Goal: Browse casually: Explore the website without a specific task or goal

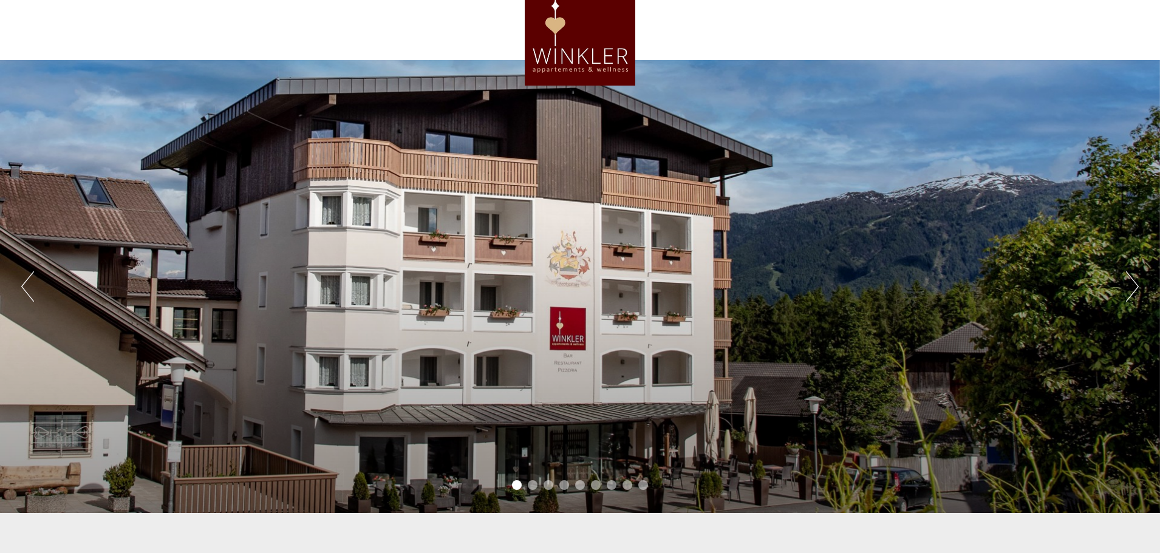
scroll to position [61, 0]
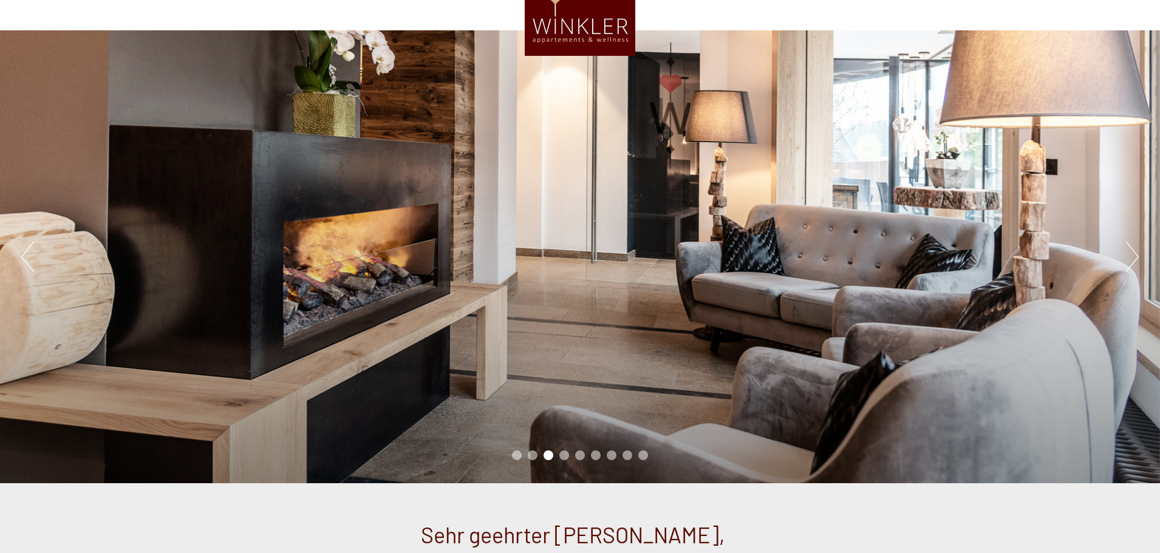
click at [27, 258] on button "Previous" at bounding box center [27, 257] width 13 height 30
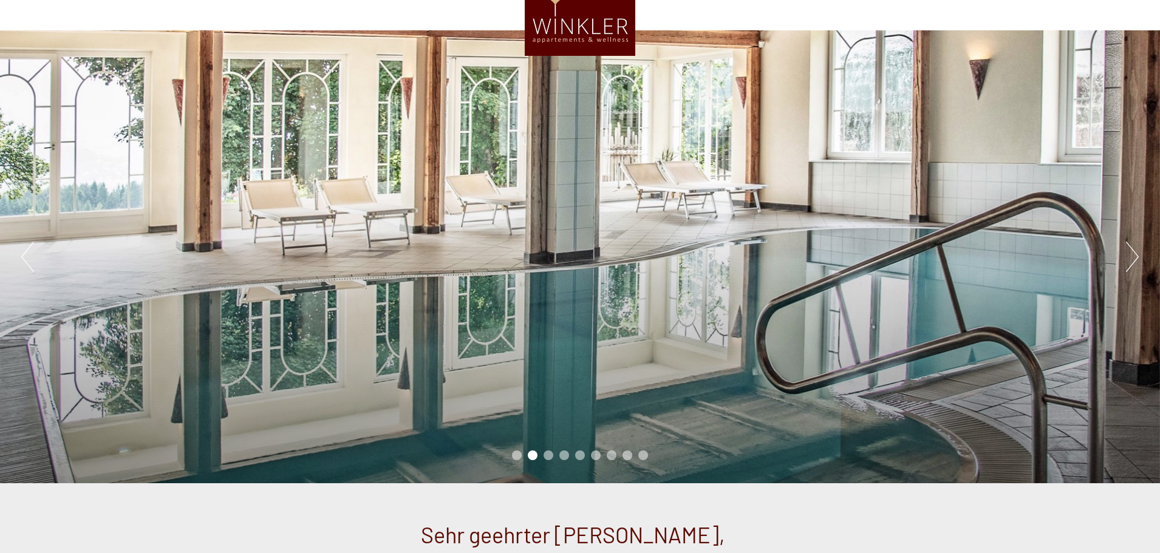
click at [1135, 258] on button "Next" at bounding box center [1132, 257] width 13 height 30
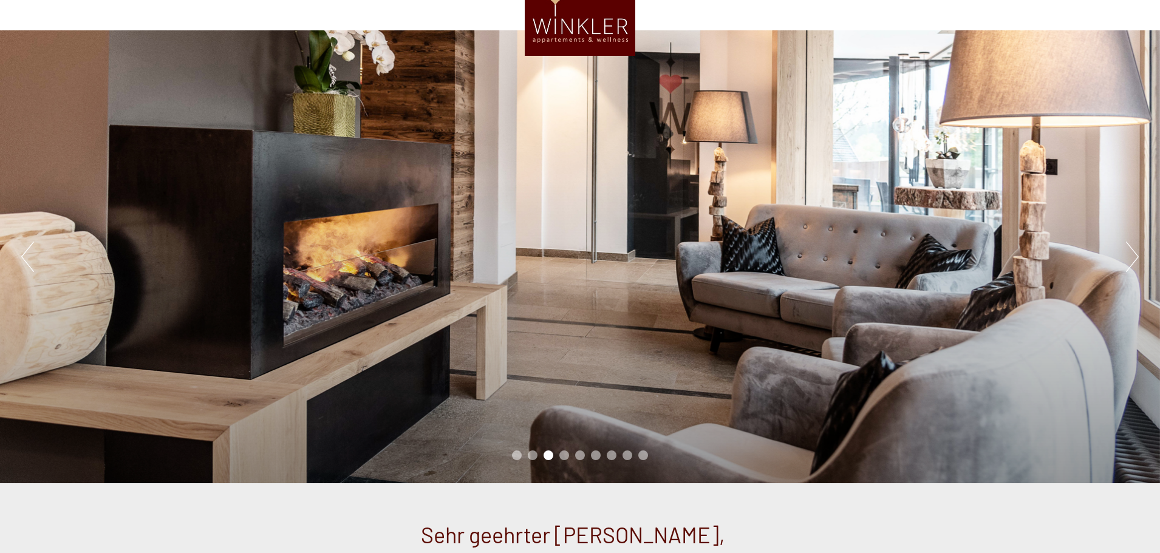
click at [1135, 258] on button "Next" at bounding box center [1132, 257] width 13 height 30
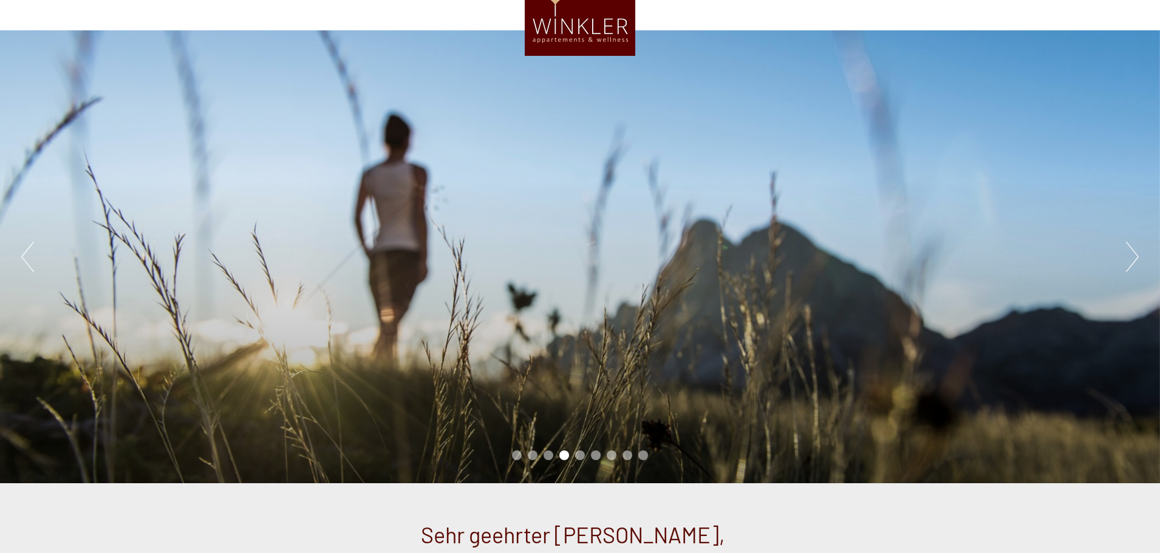
click at [1135, 258] on button "Next" at bounding box center [1132, 257] width 13 height 30
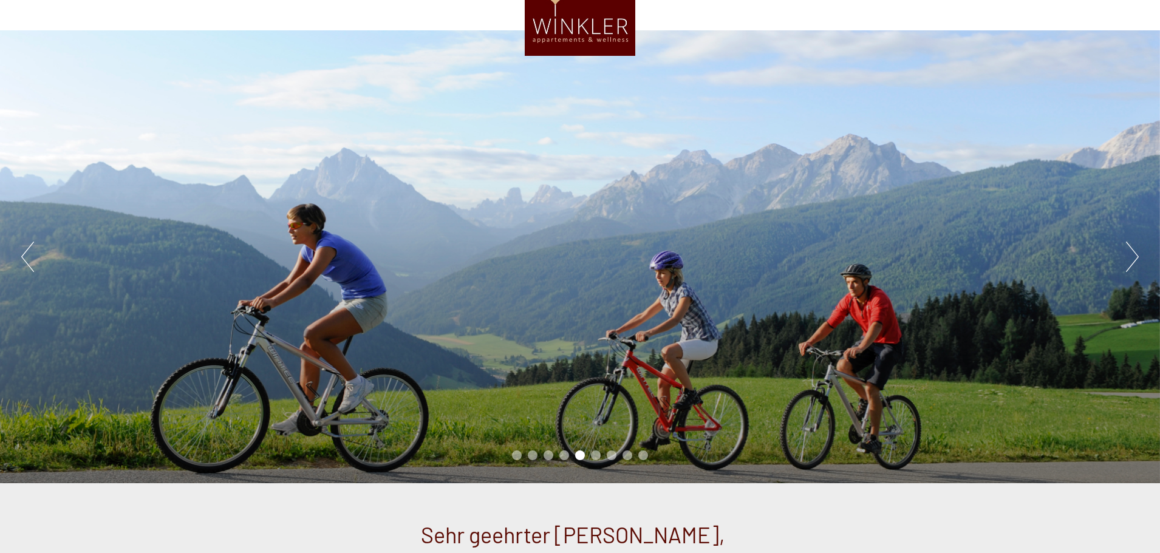
click at [1135, 258] on button "Next" at bounding box center [1132, 257] width 13 height 30
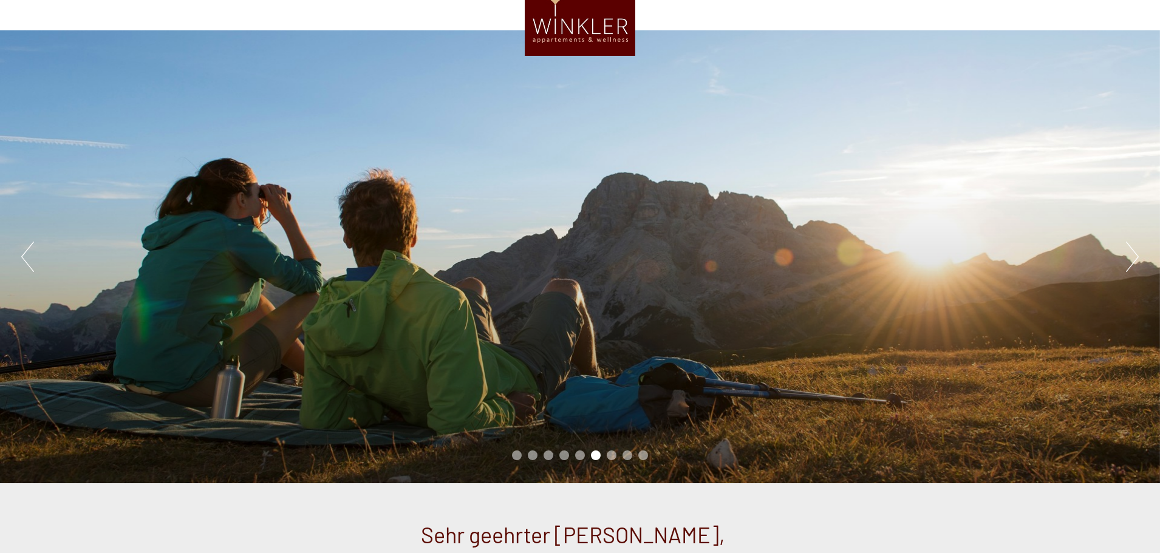
click at [1135, 258] on button "Next" at bounding box center [1132, 257] width 13 height 30
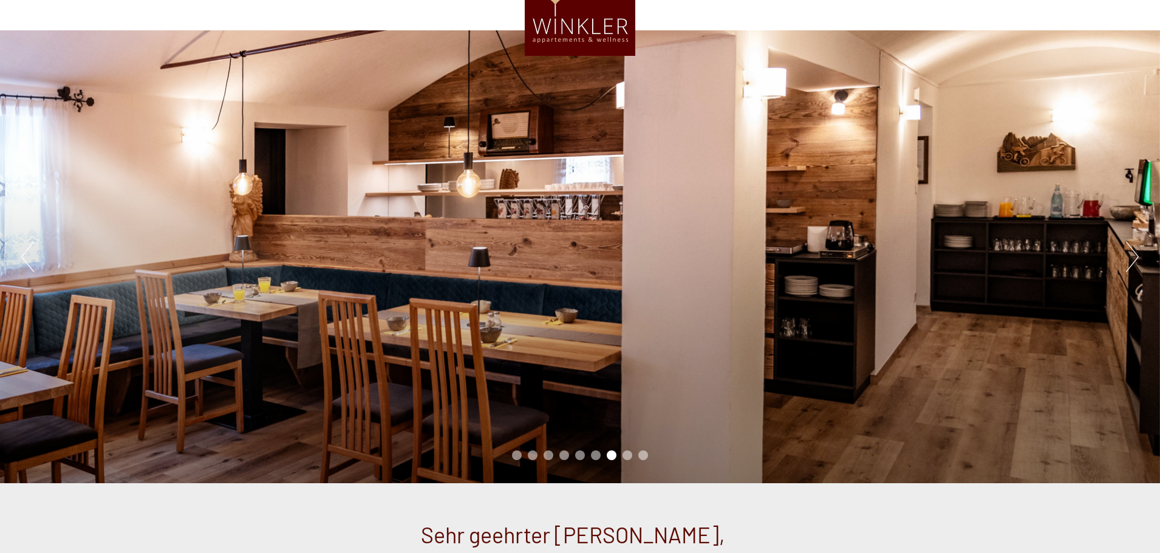
click at [1135, 258] on button "Next" at bounding box center [1132, 257] width 13 height 30
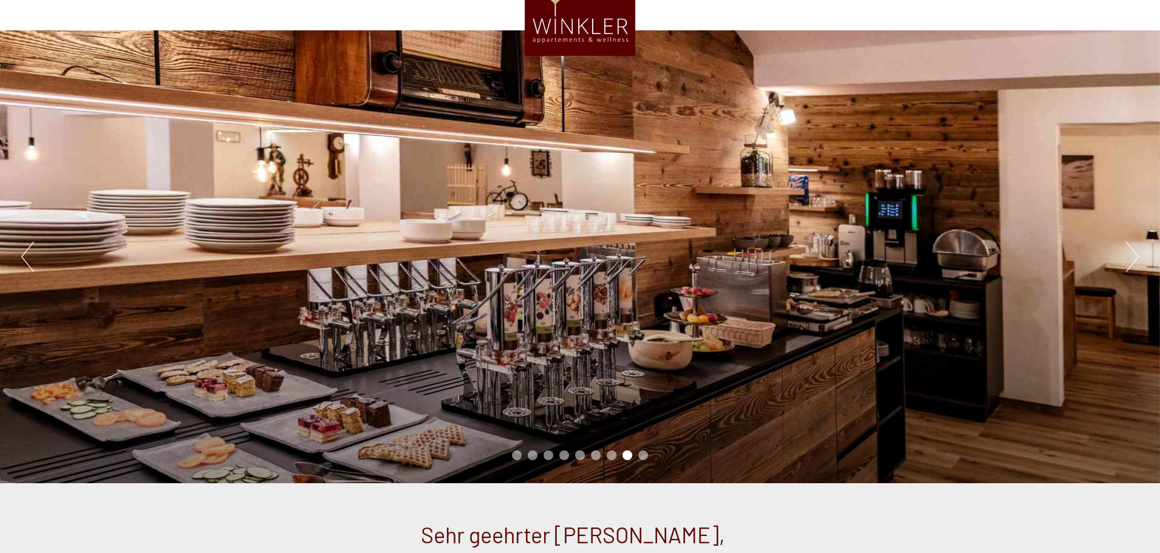
click at [1135, 258] on button "Next" at bounding box center [1132, 257] width 13 height 30
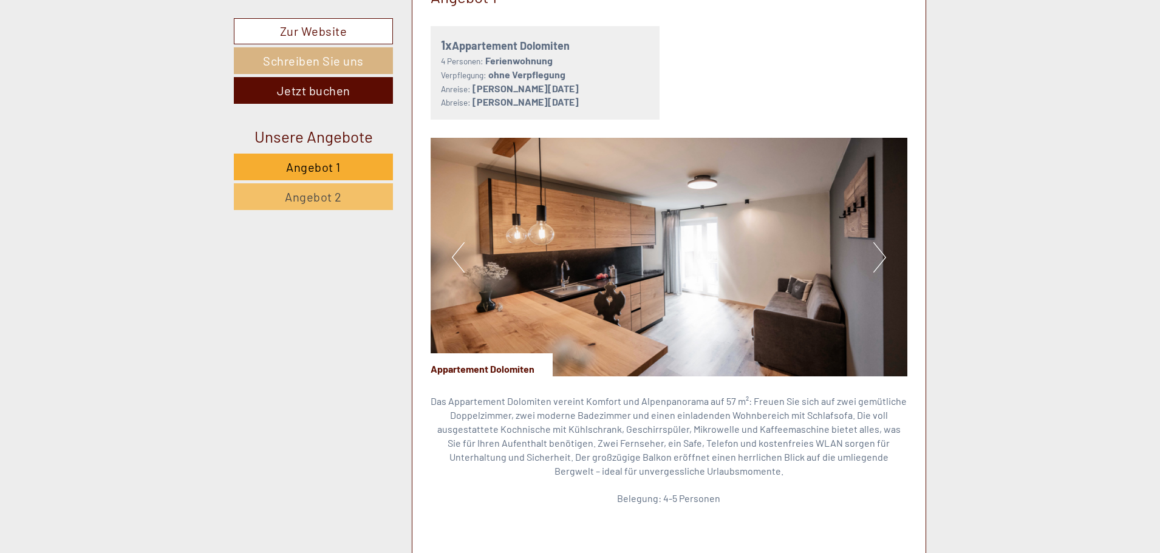
scroll to position [850, 0]
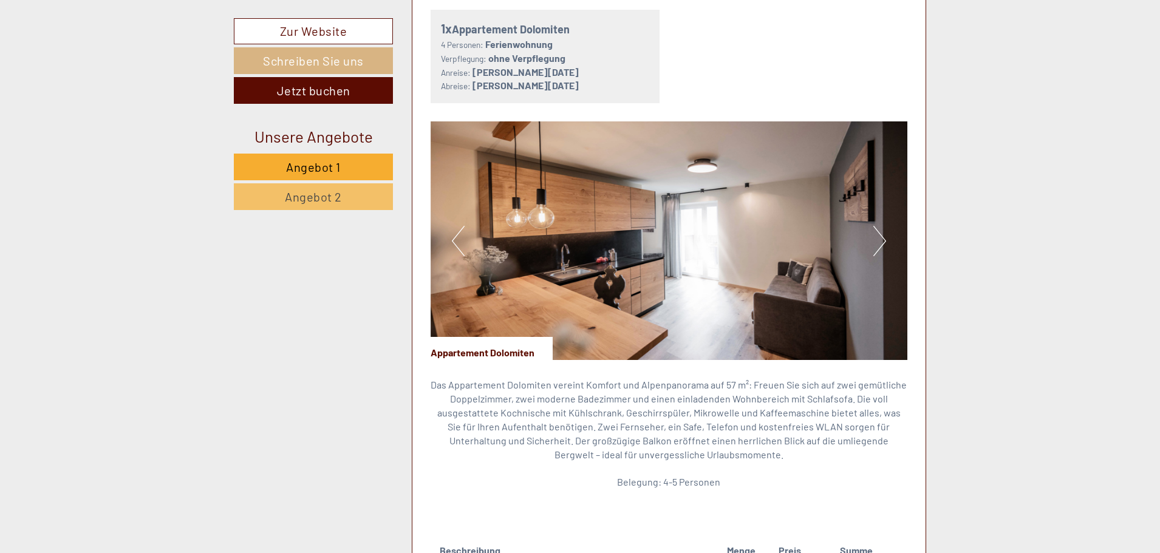
click at [763, 256] on img at bounding box center [669, 240] width 477 height 239
click at [881, 247] on button "Next" at bounding box center [879, 241] width 13 height 30
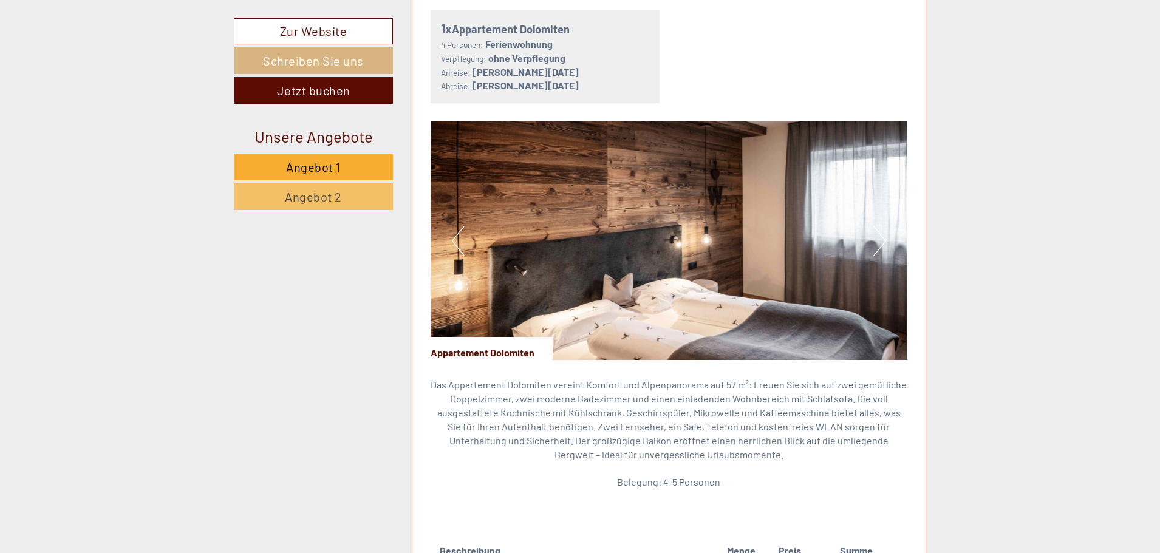
click at [881, 247] on button "Next" at bounding box center [879, 241] width 13 height 30
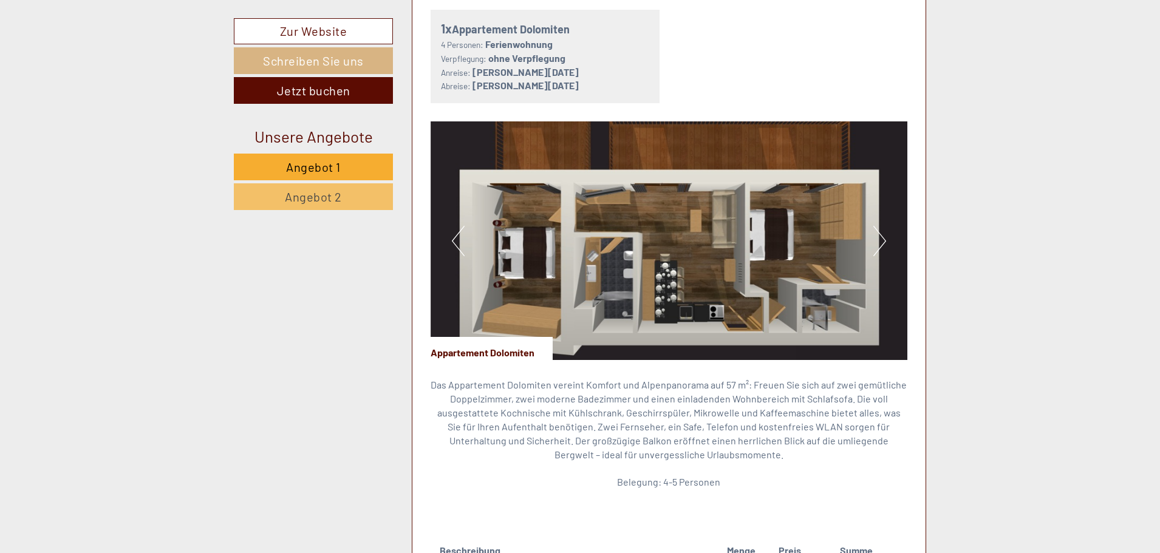
click at [883, 239] on button "Next" at bounding box center [879, 241] width 13 height 30
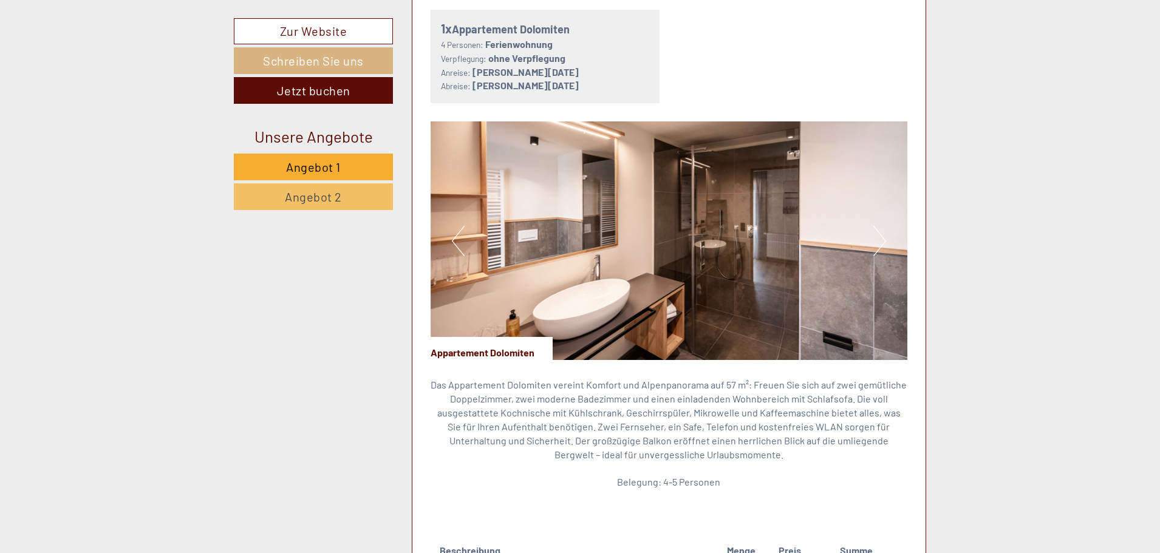
click at [883, 239] on button "Next" at bounding box center [879, 241] width 13 height 30
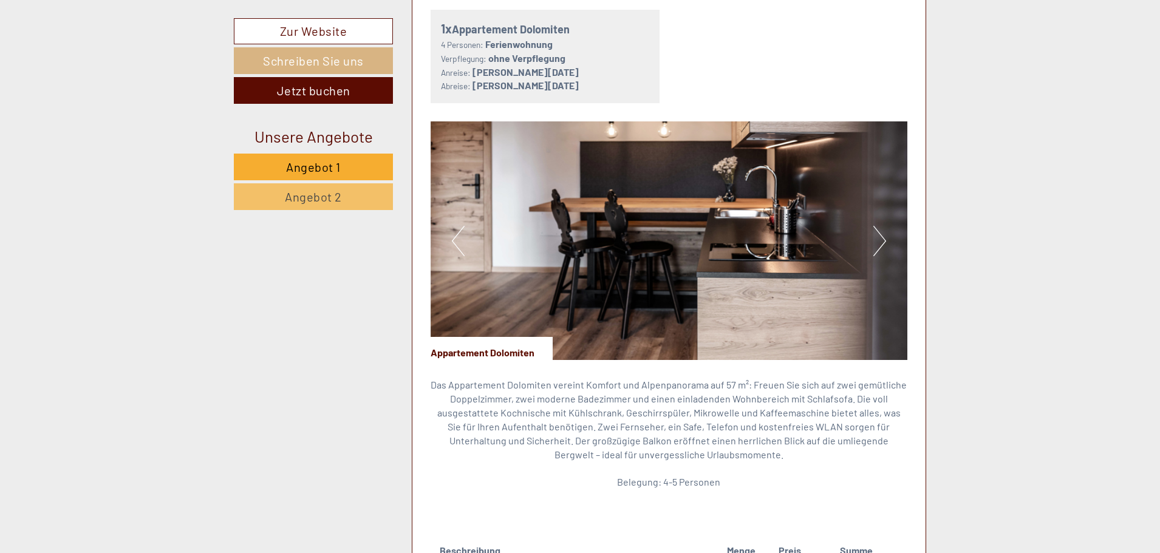
click at [883, 239] on button "Next" at bounding box center [879, 241] width 13 height 30
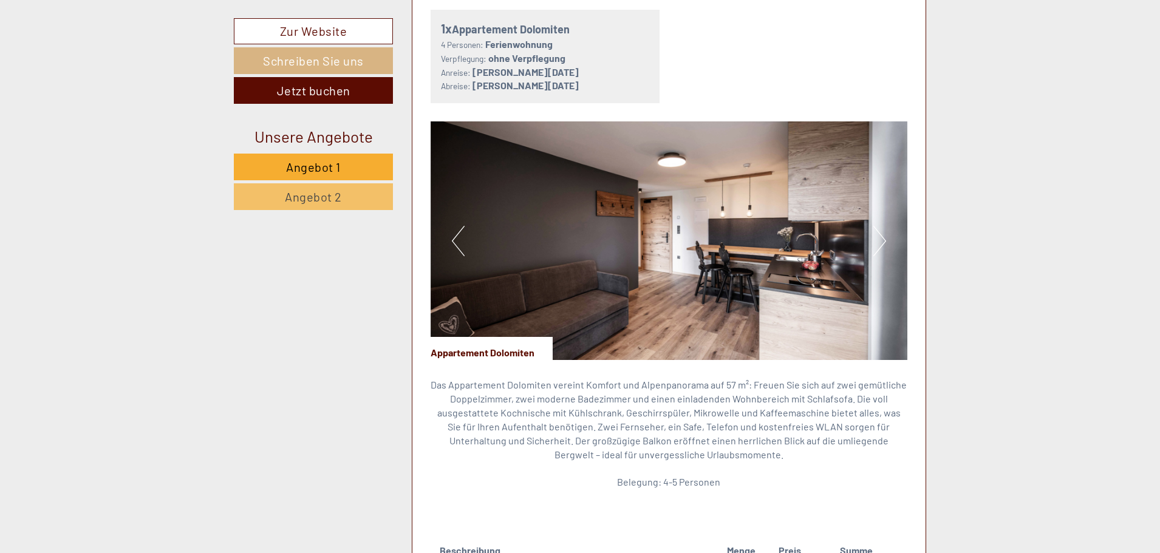
click at [883, 239] on button "Next" at bounding box center [879, 241] width 13 height 30
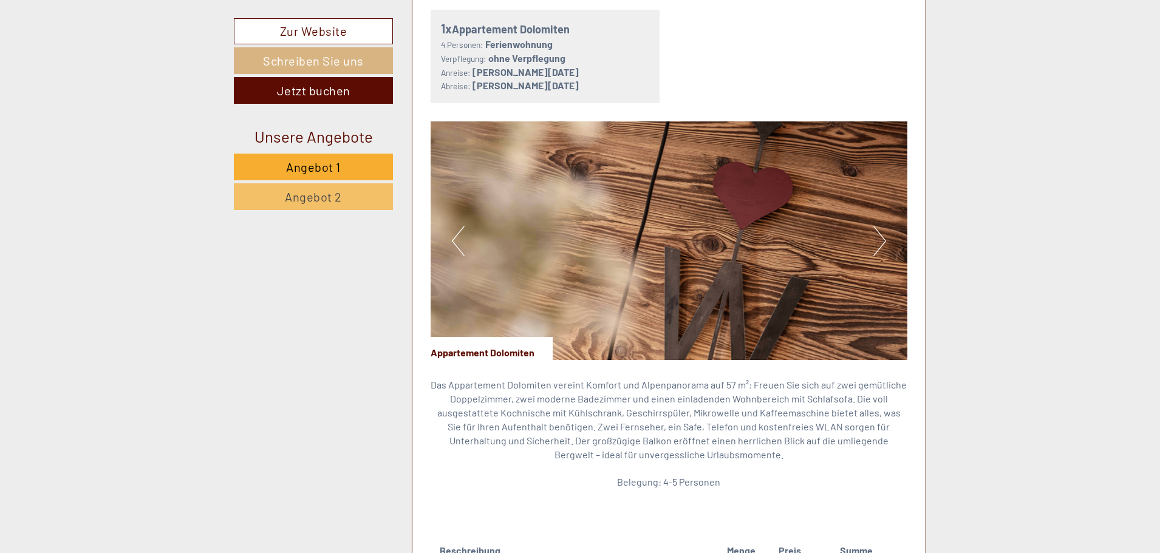
click at [883, 239] on button "Next" at bounding box center [879, 241] width 13 height 30
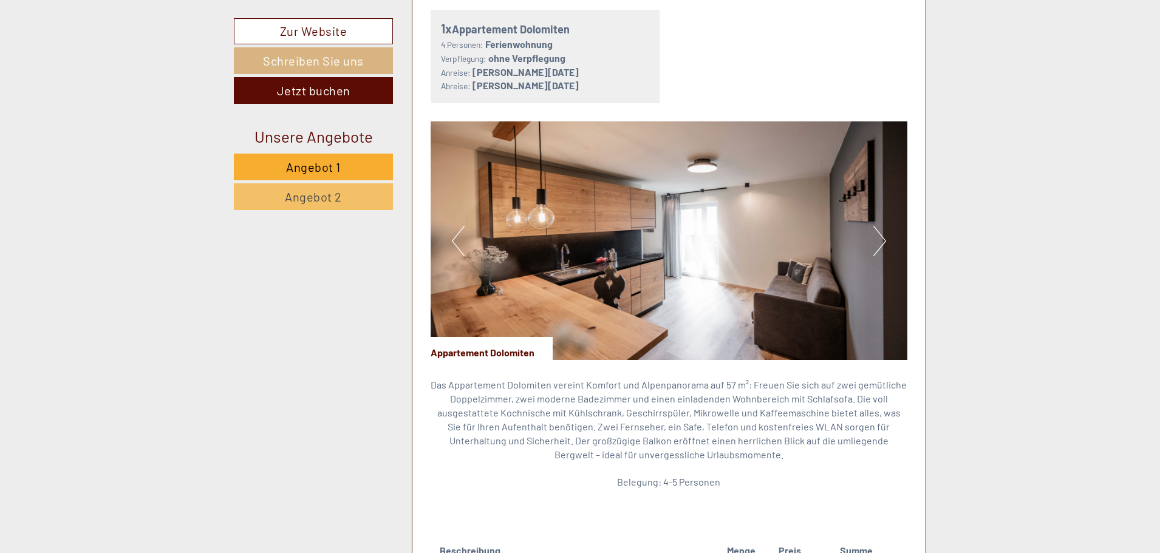
click at [883, 239] on button "Next" at bounding box center [879, 241] width 13 height 30
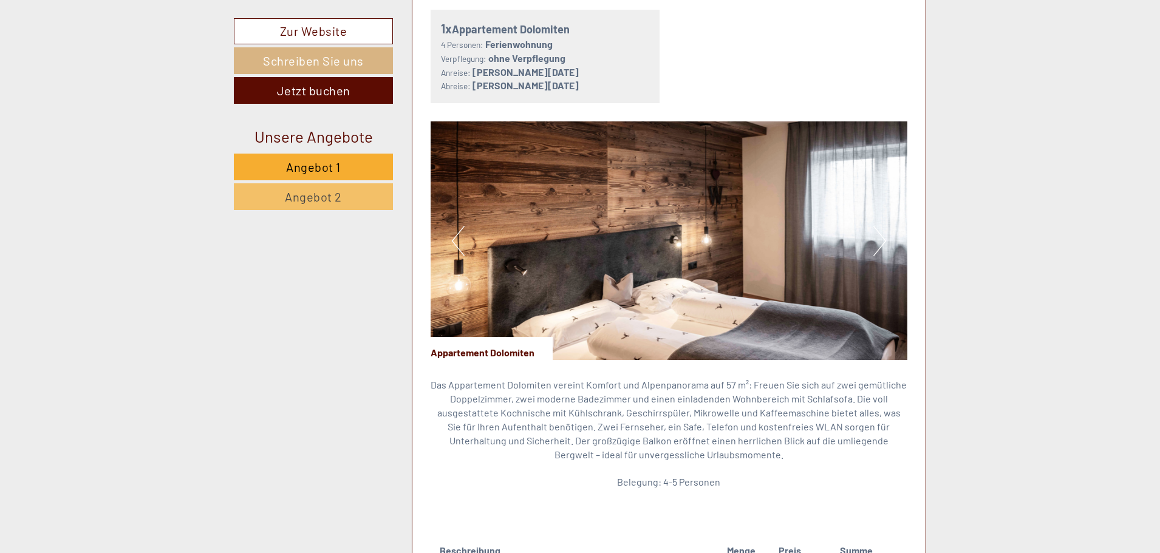
click at [883, 239] on button "Next" at bounding box center [879, 241] width 13 height 30
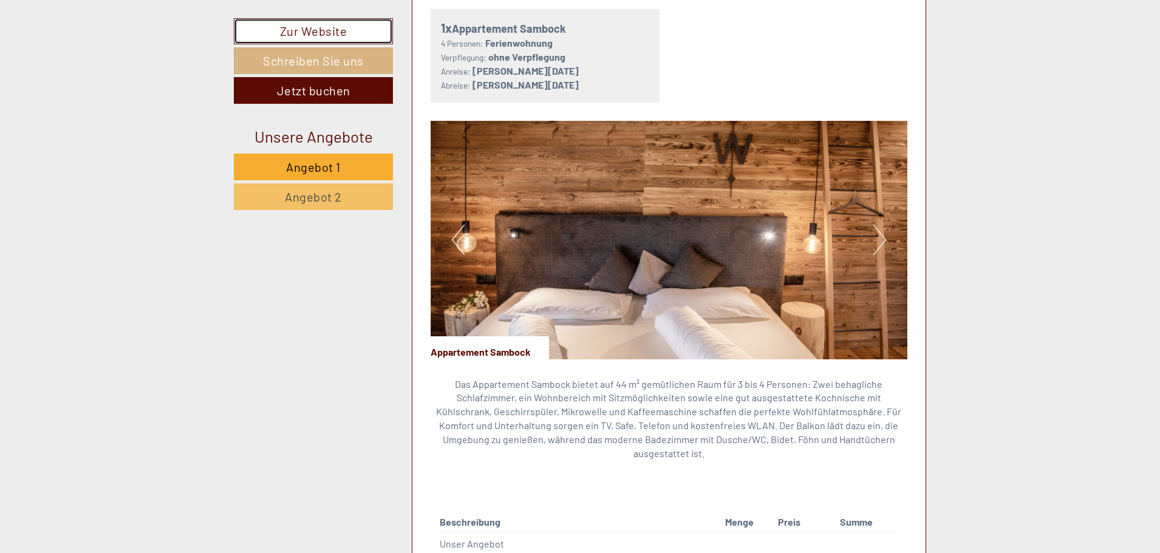
scroll to position [1639, 0]
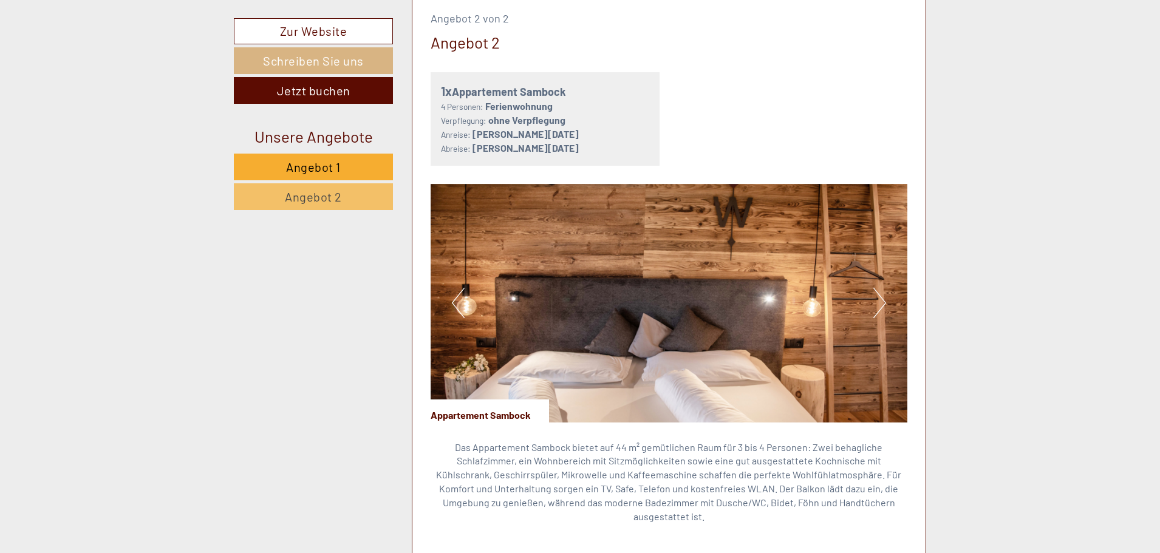
click at [881, 302] on button "Next" at bounding box center [879, 303] width 13 height 30
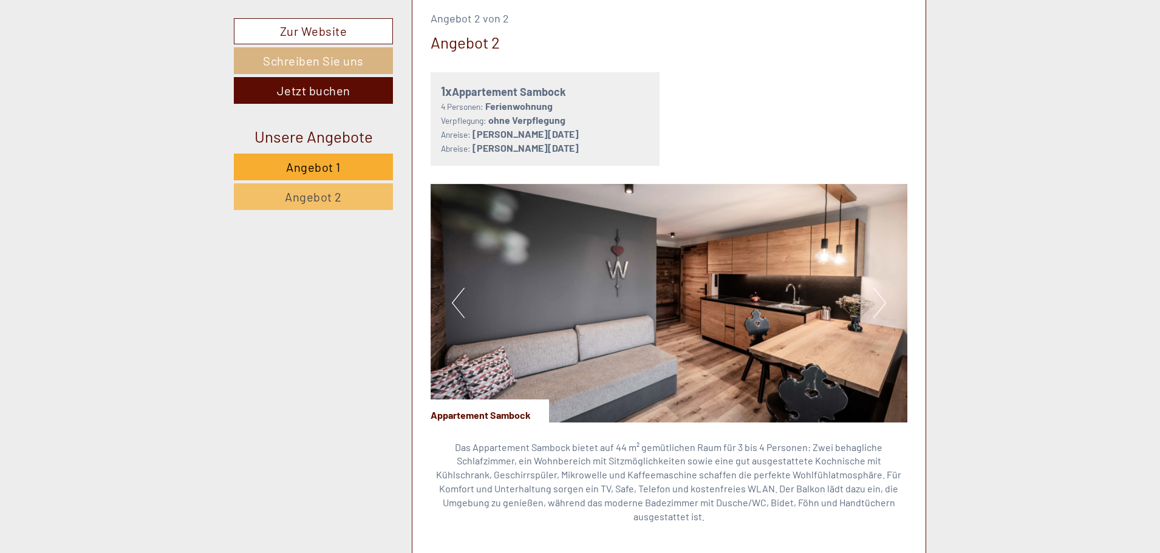
click at [881, 302] on button "Next" at bounding box center [879, 303] width 13 height 30
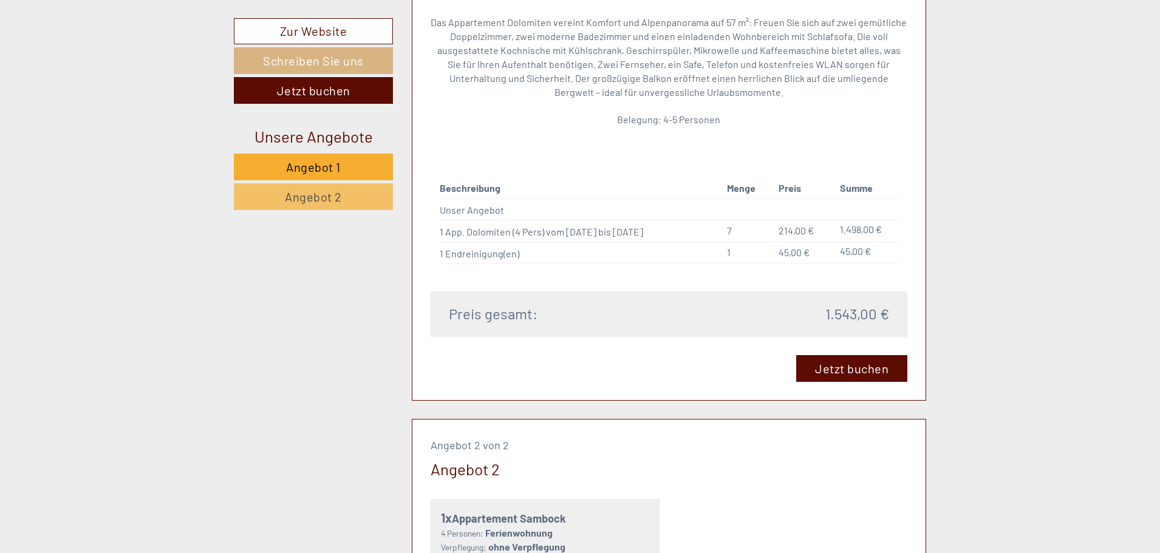
scroll to position [1214, 0]
